Goal: Task Accomplishment & Management: Manage account settings

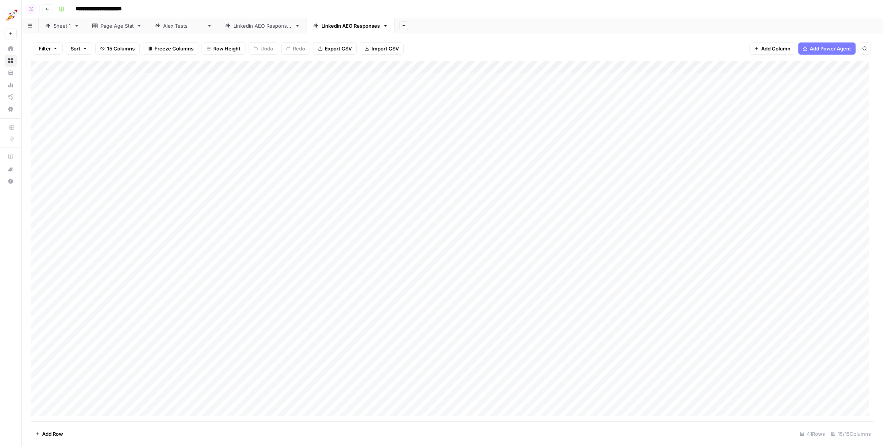
scroll to position [198, 0]
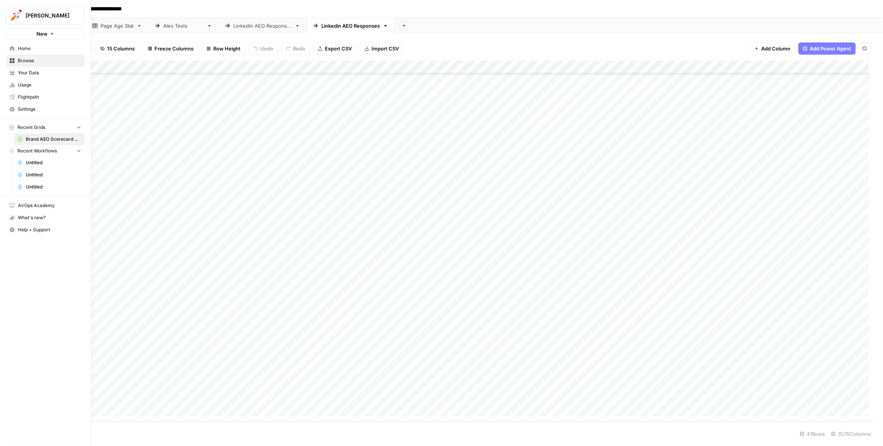
click at [15, 109] on link "Settings" at bounding box center [45, 109] width 79 height 12
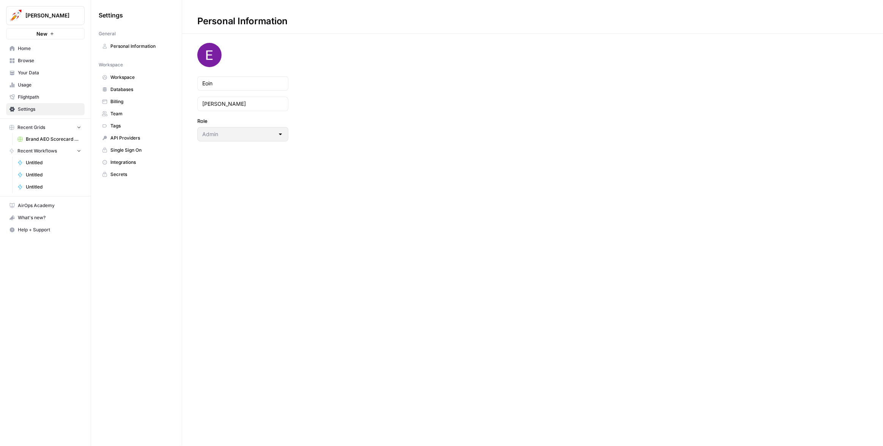
click at [124, 115] on span "Team" at bounding box center [140, 113] width 60 height 7
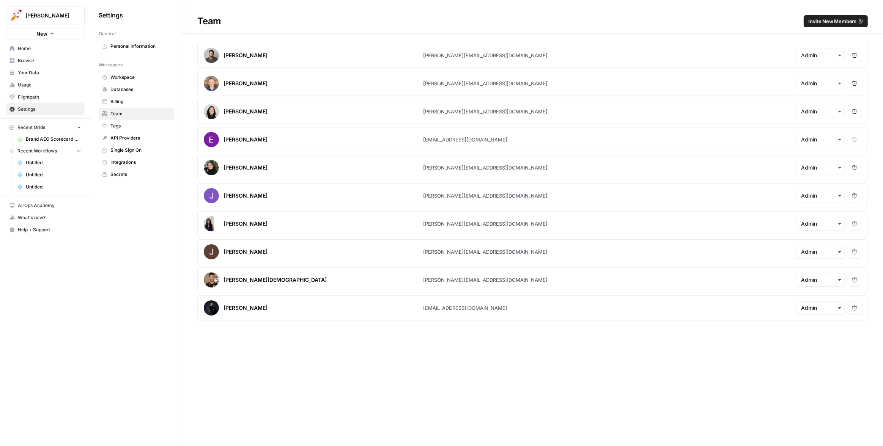
click at [819, 19] on span "Invite New Members" at bounding box center [832, 21] width 48 height 8
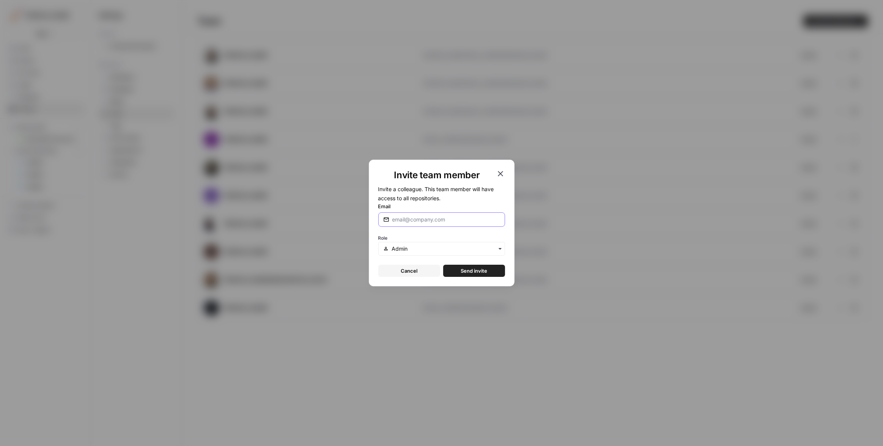
click at [412, 219] on input "Email" at bounding box center [446, 220] width 108 height 8
type input "[EMAIL_ADDRESS][DOMAIN_NAME]"
click at [423, 252] on input "text" at bounding box center [446, 249] width 108 height 8
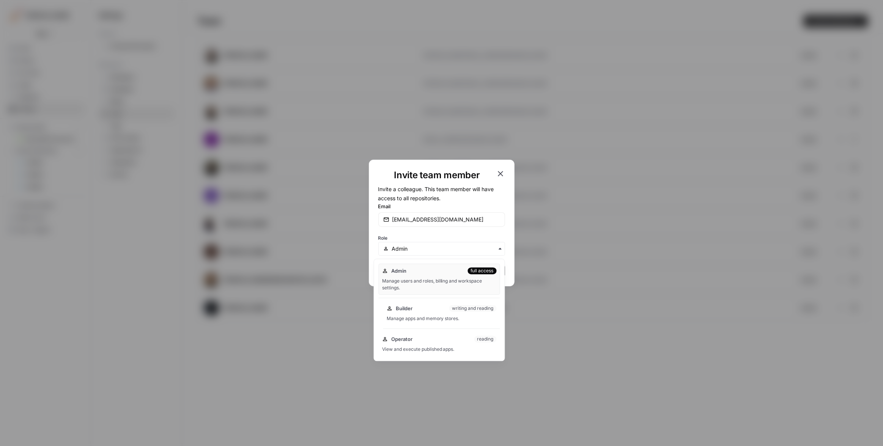
click at [419, 310] on div "Builder writing and reading" at bounding box center [442, 309] width 110 height 8
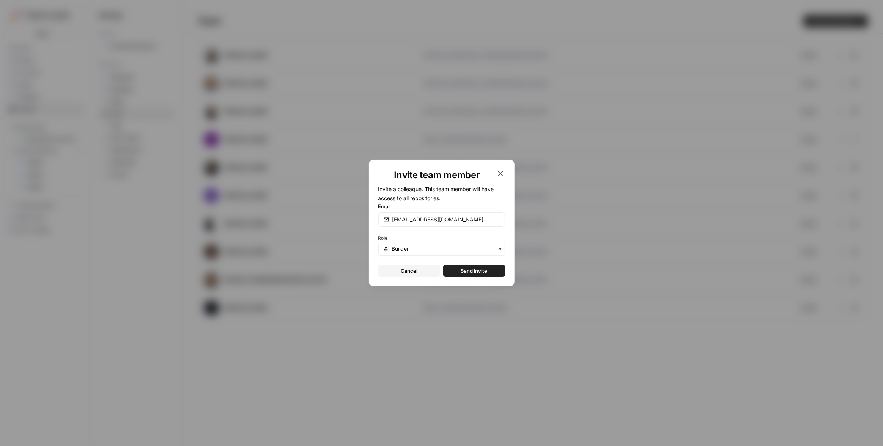
click at [483, 267] on button "Send invite" at bounding box center [474, 271] width 62 height 12
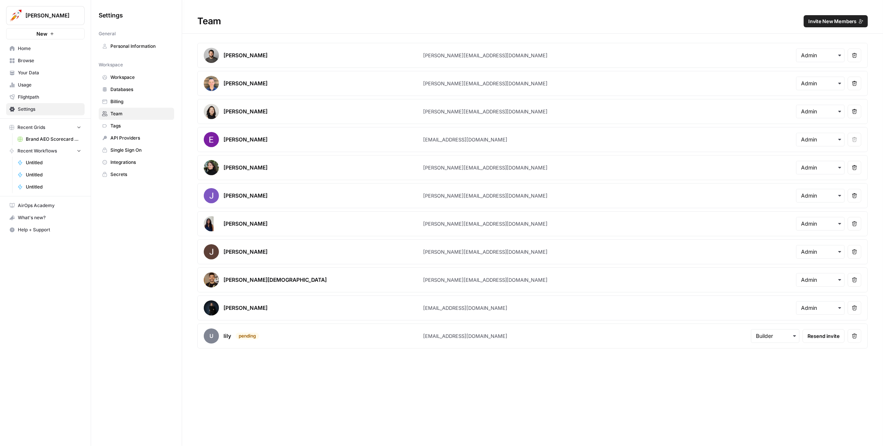
click at [856, 334] on icon "button" at bounding box center [854, 336] width 5 height 5
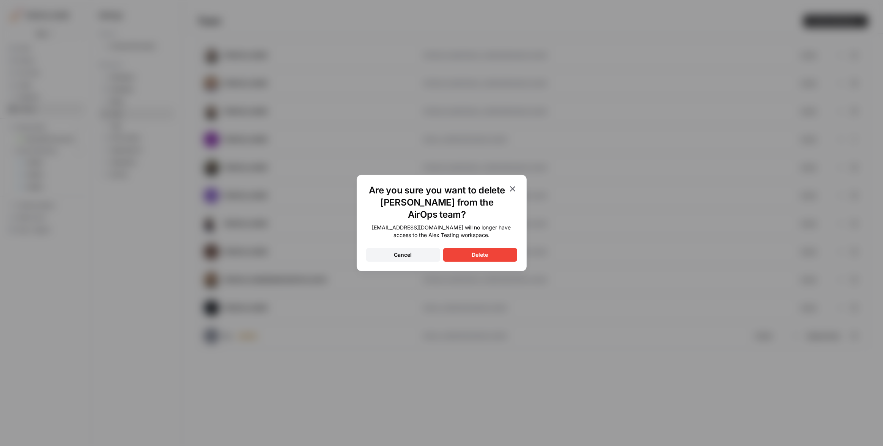
click at [482, 251] on div "Delete" at bounding box center [480, 255] width 16 height 8
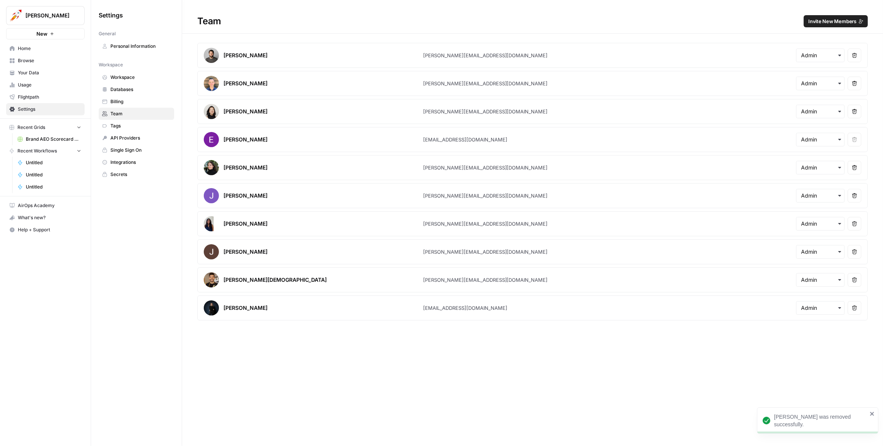
click at [831, 20] on span "Invite New Members" at bounding box center [832, 21] width 48 height 8
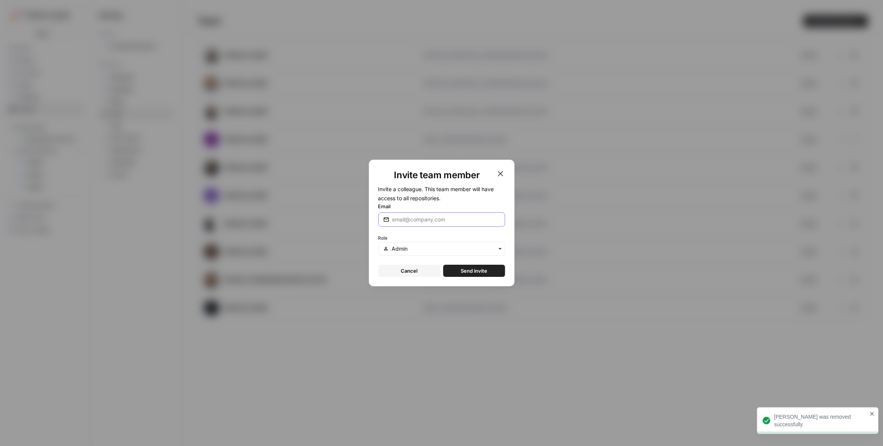
click at [430, 223] on input "Email" at bounding box center [446, 220] width 108 height 8
paste input "[EMAIL_ADDRESS][PERSON_NAME][DOMAIN_NAME]"
type input "[EMAIL_ADDRESS][PERSON_NAME][DOMAIN_NAME]"
click at [411, 244] on div "button" at bounding box center [441, 249] width 127 height 14
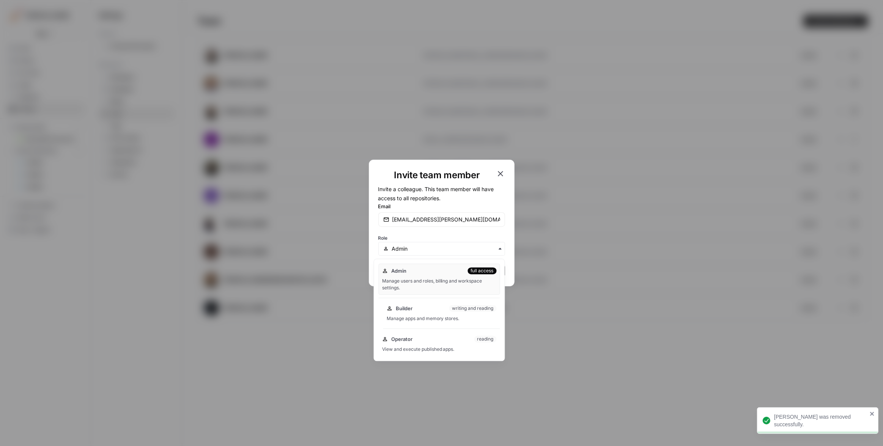
click at [414, 309] on div "Builder writing and reading" at bounding box center [442, 309] width 110 height 8
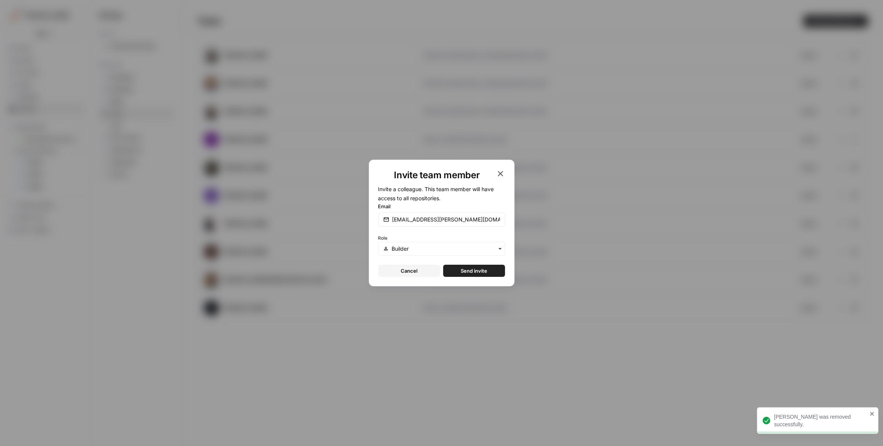
click at [480, 262] on form "Invite a colleague. This team member will have access to all repositories. Emai…" at bounding box center [441, 230] width 127 height 93
click at [481, 271] on span "Send invite" at bounding box center [474, 271] width 27 height 8
